Goal: Transaction & Acquisition: Book appointment/travel/reservation

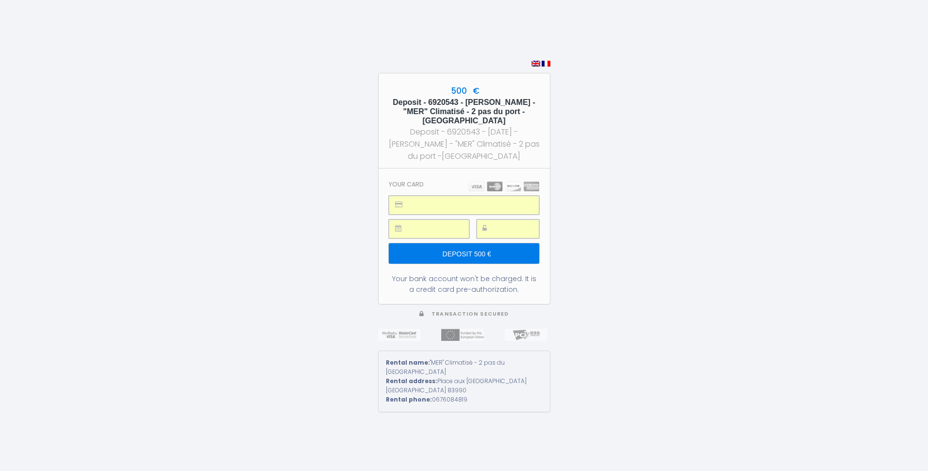
click at [474, 253] on input "Deposit 500 €" at bounding box center [464, 253] width 150 height 20
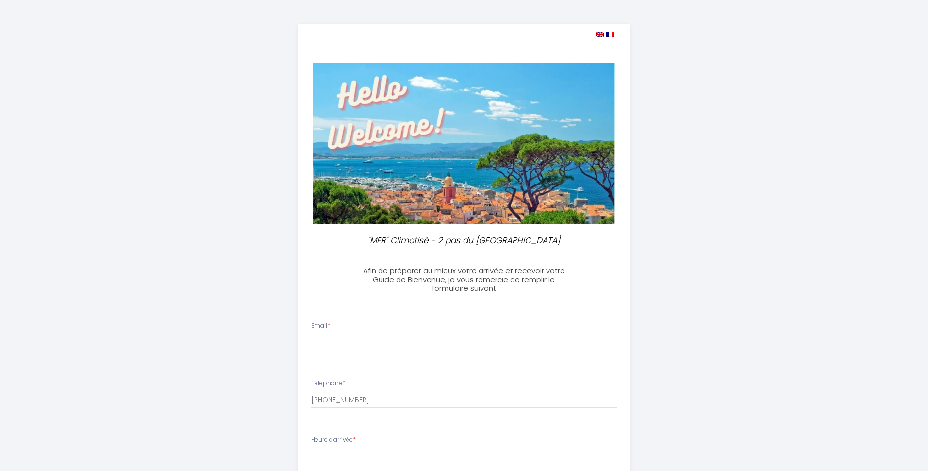
select select
click at [326, 345] on input "Email *" at bounding box center [460, 342] width 306 height 17
type input "anumatti@gmx.ch"
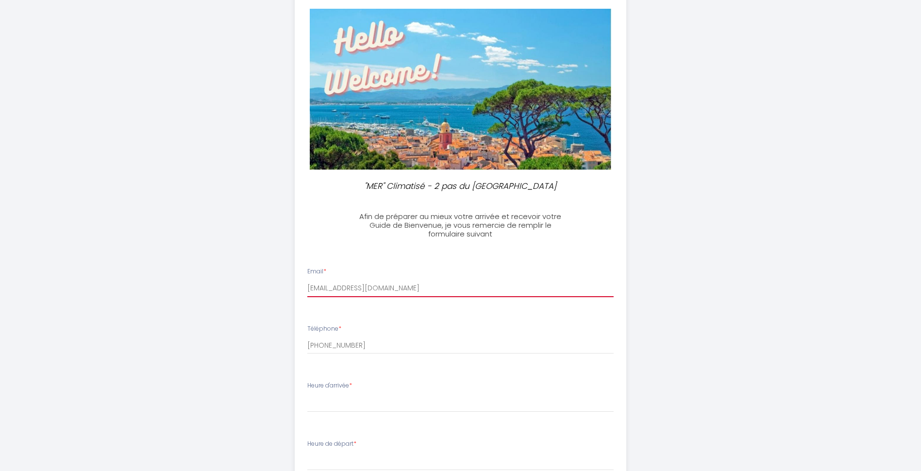
scroll to position [194, 0]
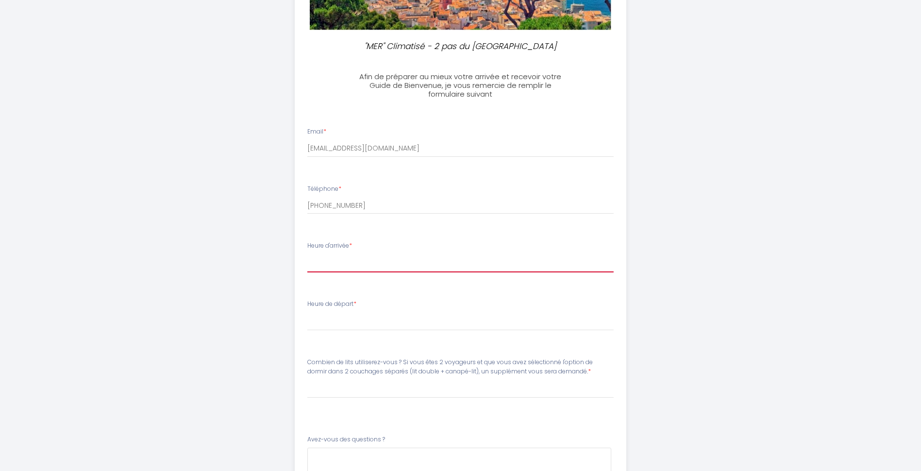
click at [343, 262] on select "16:00 16:30 17:00 17:30 18:00 18:30 19:00 19:30 20:00 20:30 21:00 21:30 22:00 2…" at bounding box center [460, 263] width 306 height 18
select select "16:00"
click at [307, 254] on select "16:00 16:30 17:00 17:30 18:00 18:30 19:00 19:30 20:00 20:30 21:00 21:30 22:00 2…" at bounding box center [460, 263] width 306 height 18
click at [354, 320] on select "00:00 00:30 01:00 01:30 02:00 02:30 03:00 03:30 04:00 04:30 05:00 05:30 06:00 0…" at bounding box center [460, 321] width 306 height 18
select select "11:00"
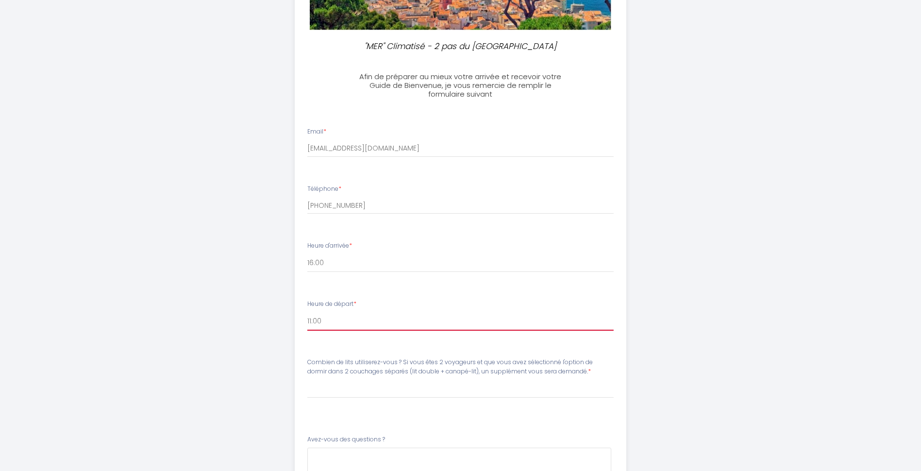
click at [307, 312] on select "00:00 00:30 01:00 01:30 02:00 02:30 03:00 03:30 04:00 04:30 05:00 05:30 06:00 0…" at bounding box center [460, 321] width 306 height 18
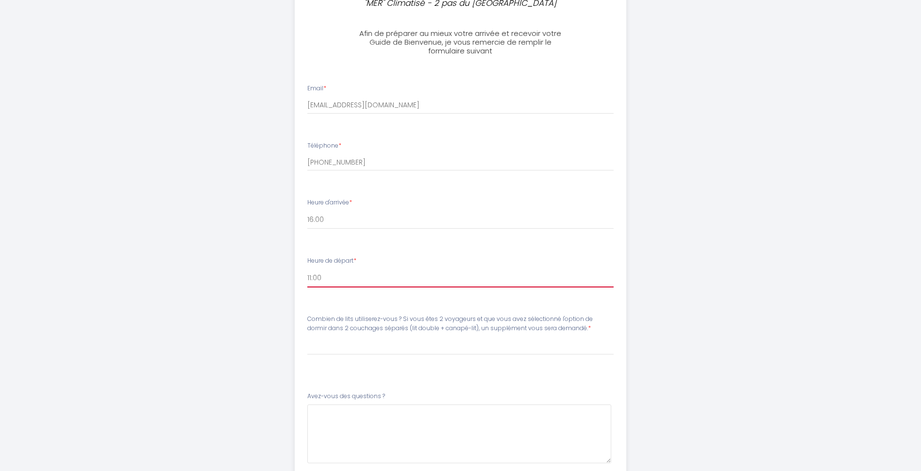
scroll to position [312, 0]
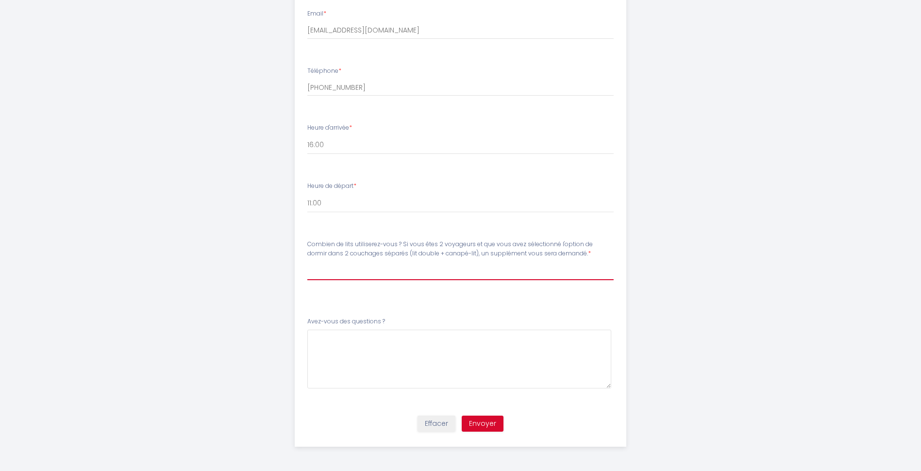
click at [312, 274] on select "Veuillez ChoisirCombien de lits utiliserez-vous ? Si vous êtes 2 voyageurs et q…" at bounding box center [460, 271] width 306 height 18
select select "1 lit double"
click at [307, 262] on select "Veuillez ChoisirCombien de lits utiliserez-vous ? Si vous êtes 2 voyageurs et q…" at bounding box center [460, 271] width 306 height 18
click at [481, 425] on button "Envoyer" at bounding box center [482, 423] width 42 height 16
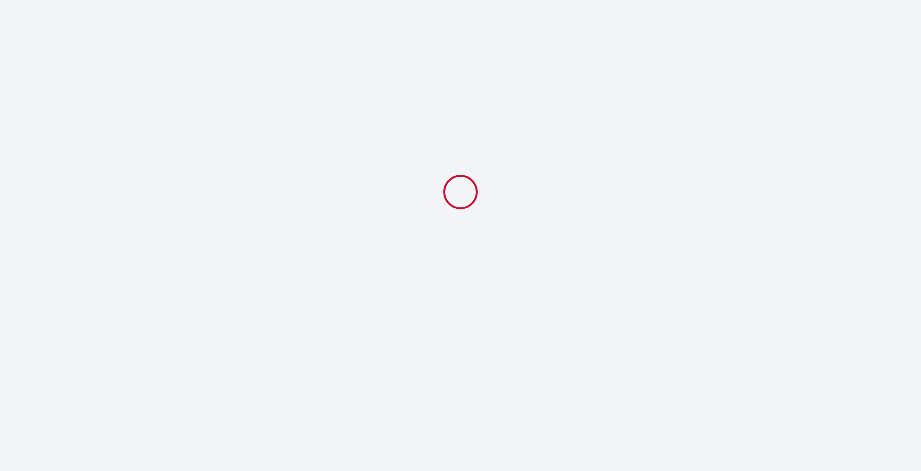
scroll to position [0, 0]
select select "11:00"
select select "1 lit double"
type input "Deposit 500 €"
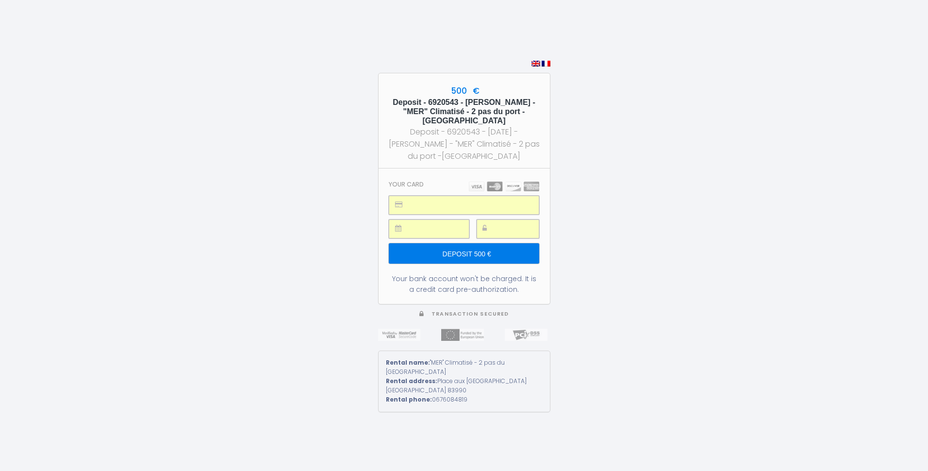
click at [466, 250] on input "Deposit 500 €" at bounding box center [464, 253] width 150 height 20
